Goal: Information Seeking & Learning: Learn about a topic

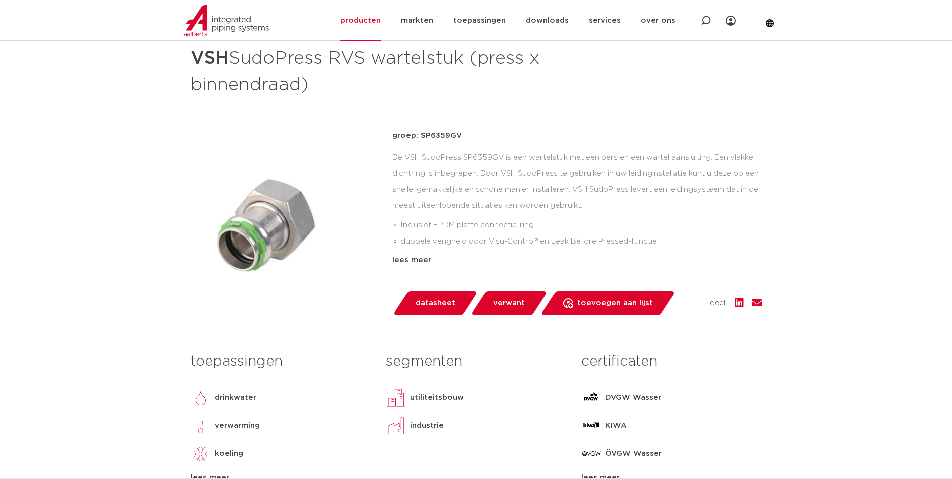
scroll to position [351, 0]
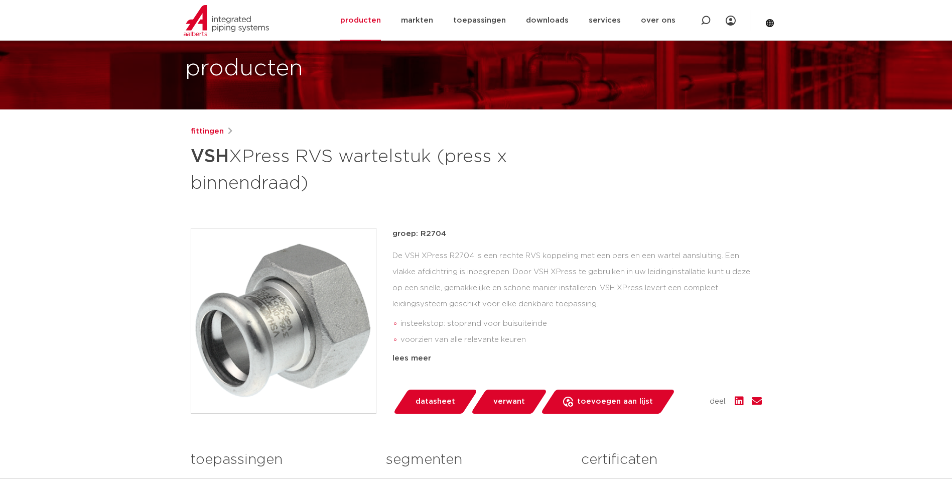
scroll to position [50, 0]
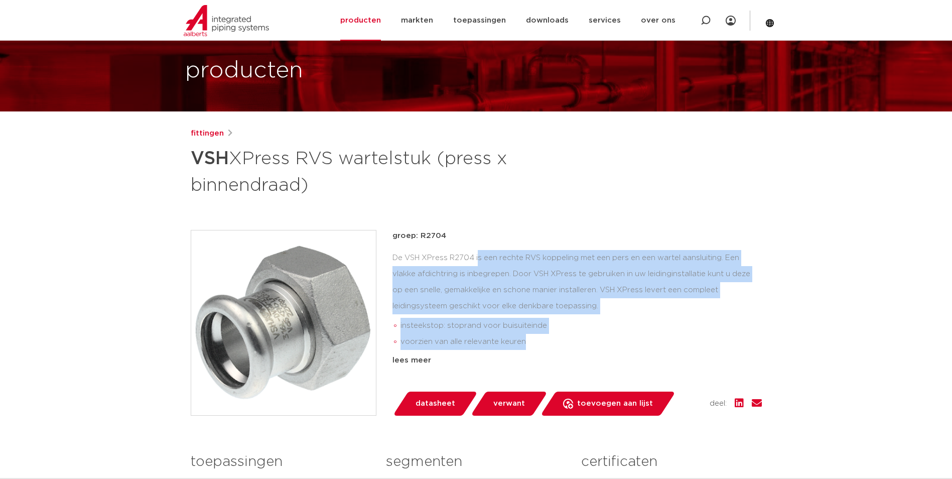
drag, startPoint x: 572, startPoint y: 349, endPoint x: 395, endPoint y: 257, distance: 200.2
click at [395, 257] on div "De VSH XPress R2704 is een rechte RVS koppeling met een pers en een wartel aans…" at bounding box center [576, 300] width 369 height 100
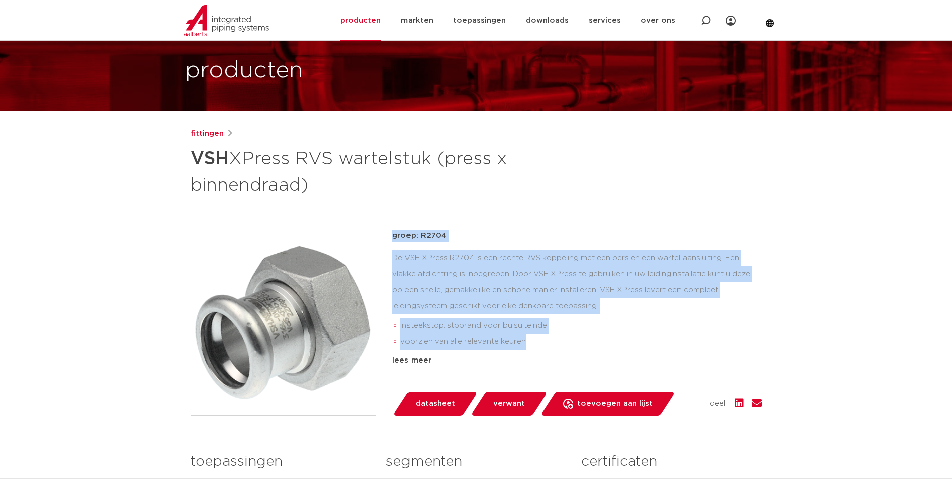
drag, startPoint x: 535, startPoint y: 340, endPoint x: 381, endPoint y: 308, distance: 156.7
click at [381, 308] on div "groep: R2704 De VSH XPress R2704 is een rechte RVS koppeling met een pers en ee…" at bounding box center [476, 323] width 571 height 186
drag, startPoint x: 596, startPoint y: 312, endPoint x: 617, endPoint y: 320, distance: 22.7
click at [597, 312] on div "De VSH XPress R2704 is een rechte RVS koppeling met een pers en een wartel aans…" at bounding box center [576, 300] width 369 height 100
click at [681, 274] on div "De VSH XPress R2704 is een rechte RVS koppeling met een pers en een wartel aans…" at bounding box center [576, 300] width 369 height 100
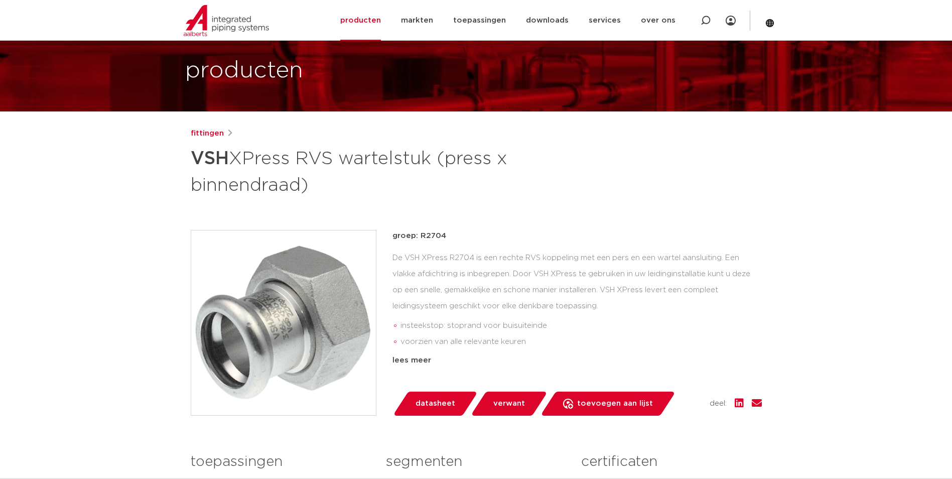
click at [764, 352] on div "fittingen VSH XPress RVS wartelstuk (press x binnendraad) groep: R2704 insteeks…" at bounding box center [476, 367] width 587 height 481
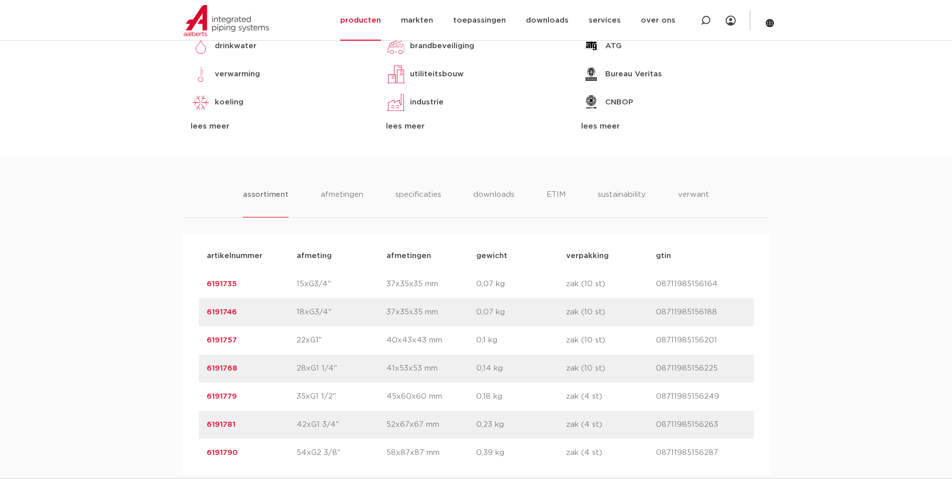
scroll to position [552, 0]
